Goal: Task Accomplishment & Management: Manage account settings

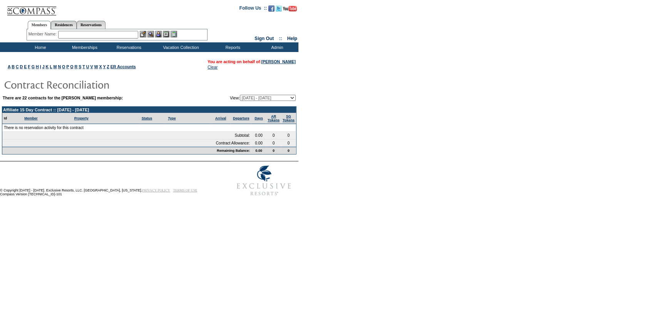
click at [291, 96] on select "[DATE] - [DATE] [DATE] - [DATE] [DATE] - [DATE] [DATE] - [DATE] [DATE] - [DATE]…" at bounding box center [268, 98] width 56 height 6
select select "104070"
click at [240, 95] on select "[DATE] - [DATE] [DATE] - [DATE] [DATE] - [DATE] [DATE] - [DATE] [DATE] - [DATE]…" at bounding box center [268, 98] width 56 height 6
click at [283, 97] on select "[DATE] - [DATE] [DATE] - [DATE] [DATE] - [DATE] [DATE] - [DATE] [DATE] - [DATE]…" at bounding box center [268, 98] width 56 height 6
select select "129896"
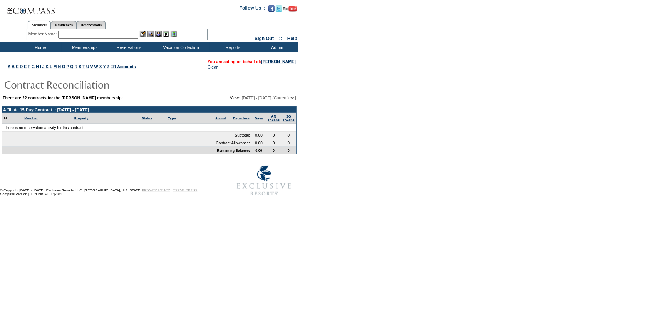
click at [240, 95] on select "04/02/07 - 04/30/08 05/01/08 - 04/30/09 05/01/09 - 04/30/10 05/01/10 - 04/30/11…" at bounding box center [268, 98] width 56 height 6
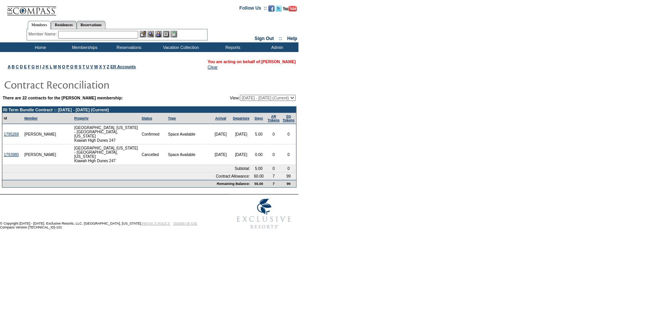
click at [273, 62] on link "[PERSON_NAME]" at bounding box center [278, 61] width 34 height 5
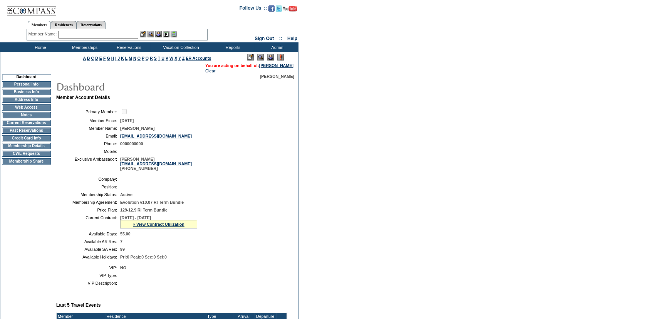
click at [33, 149] on td "Membership Details" at bounding box center [26, 146] width 49 height 6
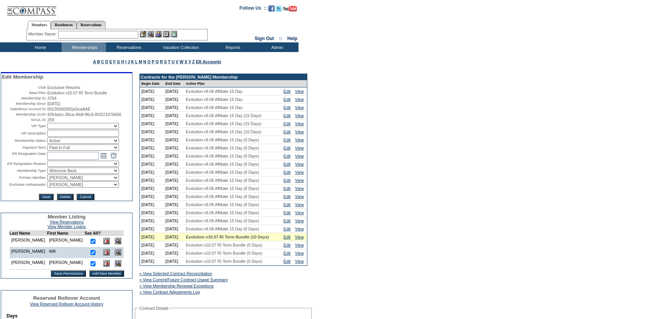
click at [103, 255] on img at bounding box center [106, 252] width 7 height 7
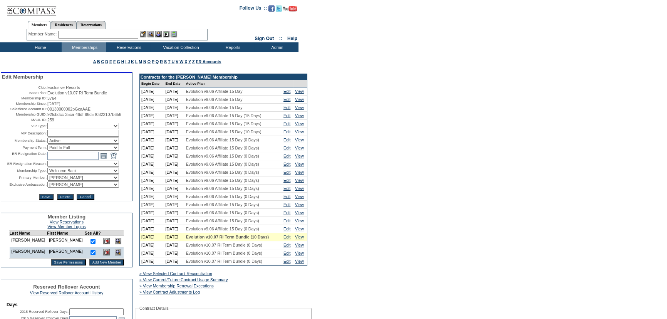
click at [51, 265] on input "Save Permissions" at bounding box center [68, 262] width 35 height 6
